Goal: Task Accomplishment & Management: Manage account settings

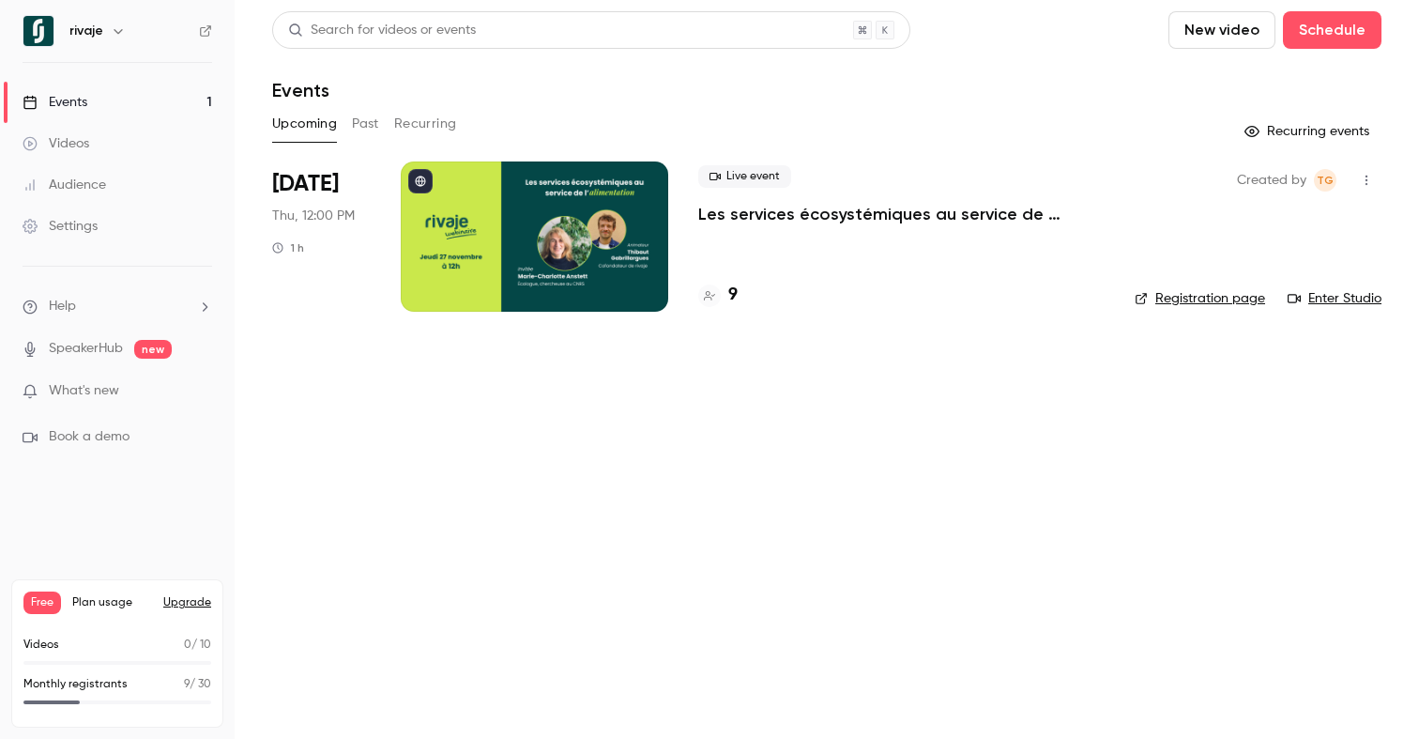
click at [770, 216] on p "Les services écosystémiques au service de l'alimentation, avec [PERSON_NAME]" at bounding box center [901, 214] width 406 height 23
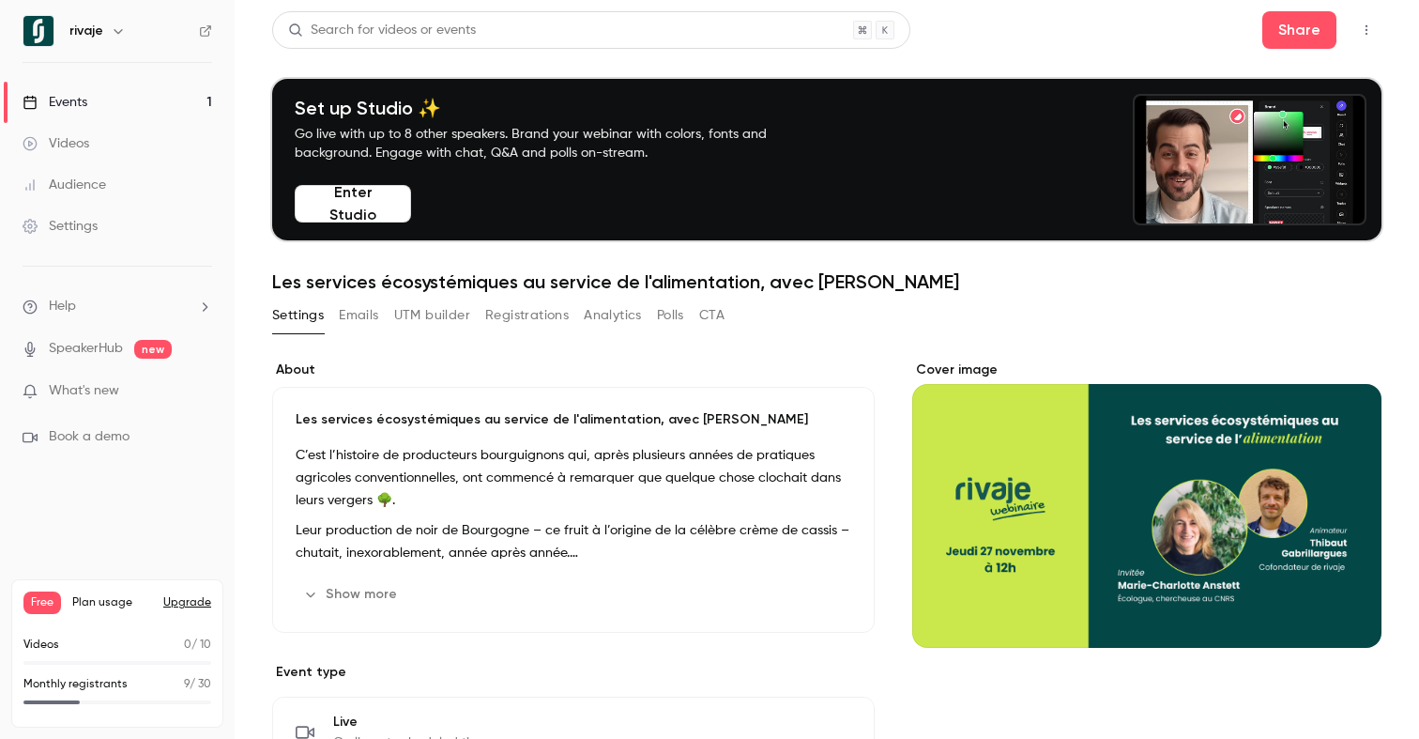
click at [493, 319] on button "Registrations" at bounding box center [527, 315] width 84 height 30
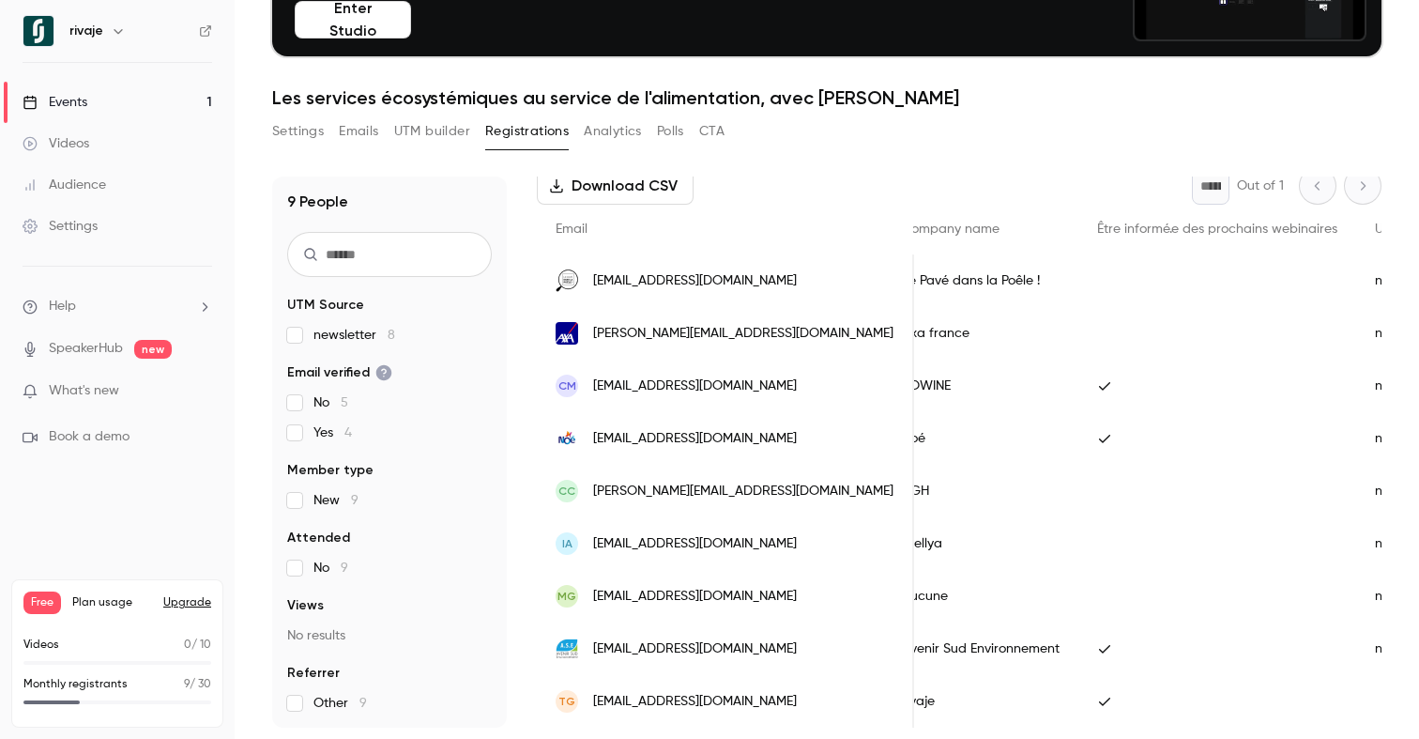
scroll to position [0, 678]
